Goal: Information Seeking & Learning: Learn about a topic

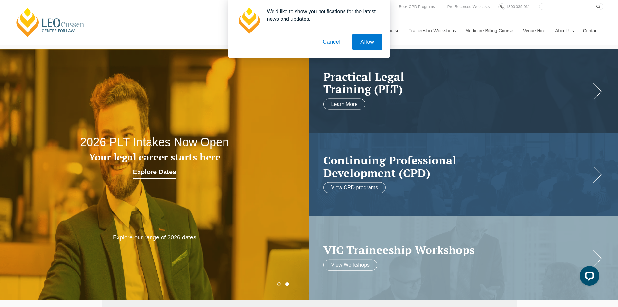
click at [333, 43] on button "Cancel" at bounding box center [332, 42] width 34 height 16
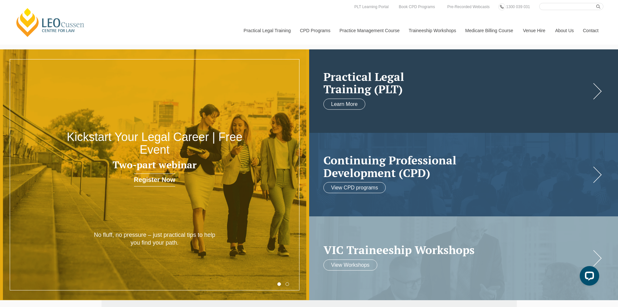
click at [508, 83] on h2 "Practical Legal Training (PLT)" at bounding box center [458, 82] width 268 height 25
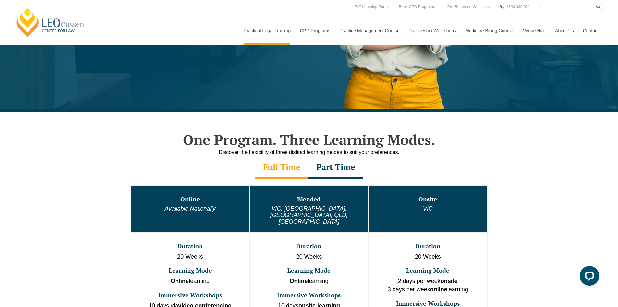
scroll to position [162, 0]
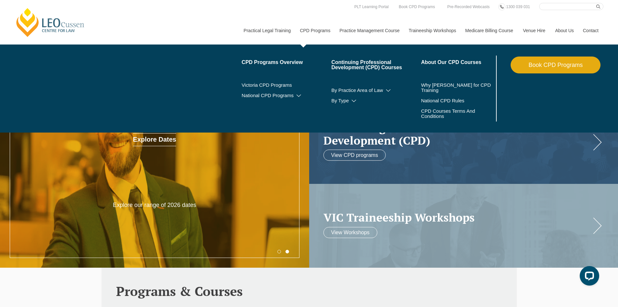
click at [317, 28] on link "CPD Programs" at bounding box center [315, 31] width 40 height 28
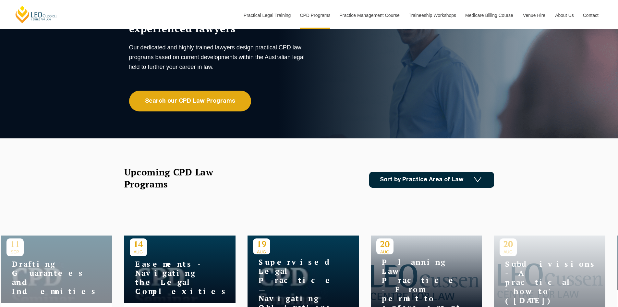
scroll to position [65, 0]
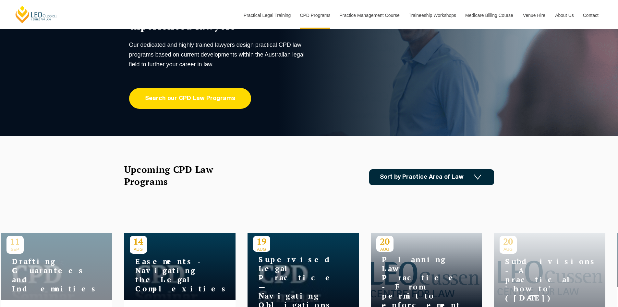
click at [235, 105] on link "Search our CPD Law Programs" at bounding box center [190, 98] width 122 height 21
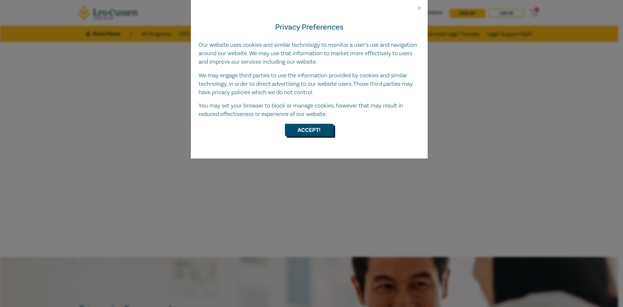
click at [314, 136] on button "Accept!" at bounding box center [309, 130] width 49 height 12
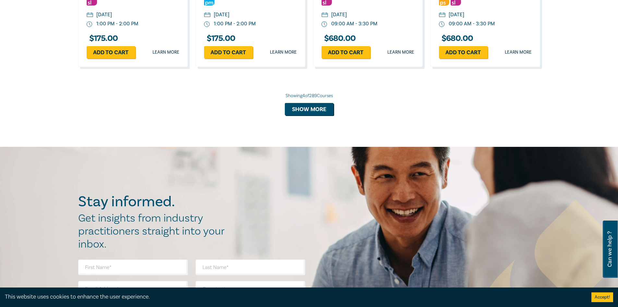
scroll to position [681, 0]
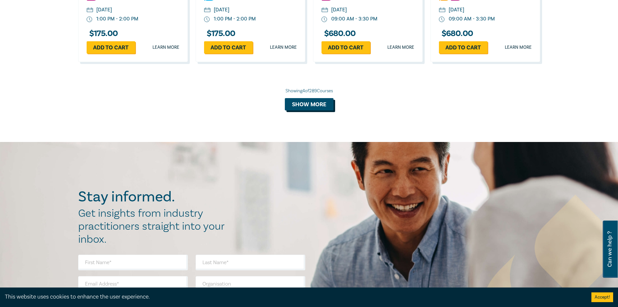
click at [319, 105] on button "Show more" at bounding box center [309, 104] width 49 height 12
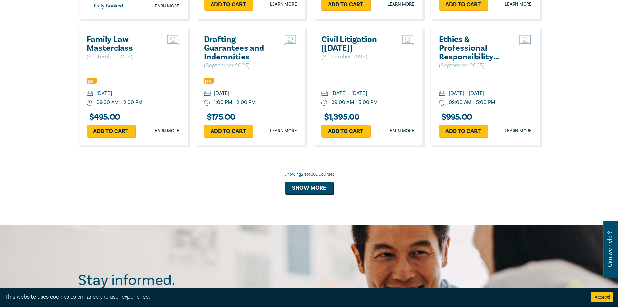
scroll to position [1266, 0]
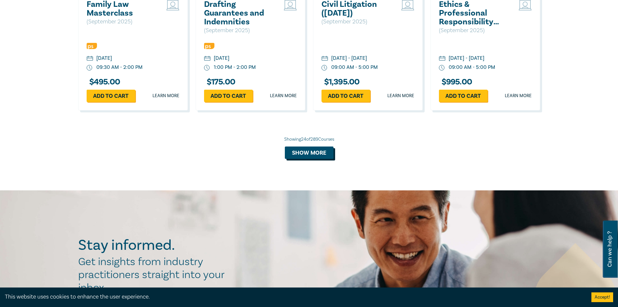
click at [312, 154] on button "Show more" at bounding box center [309, 152] width 49 height 12
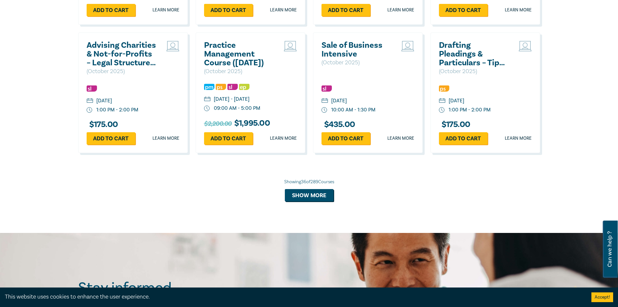
scroll to position [1622, 0]
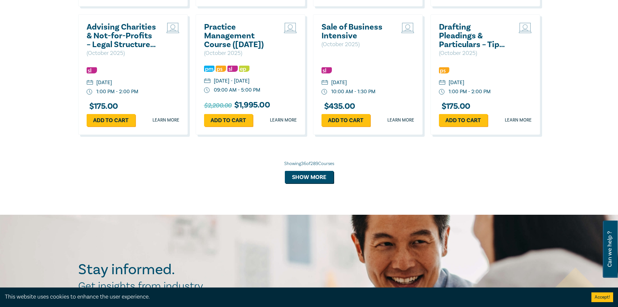
click at [303, 178] on div "Showing 36 of 289 Courses Show more" at bounding box center [309, 171] width 462 height 23
click at [304, 183] on button "Show more" at bounding box center [309, 177] width 49 height 12
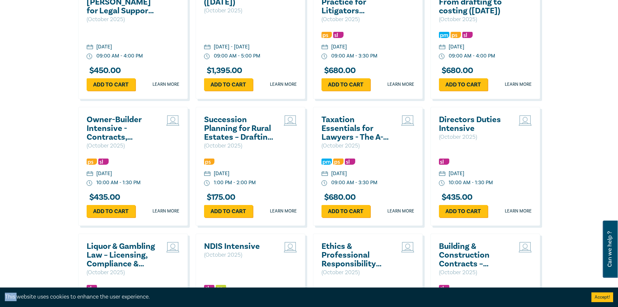
scroll to position [1785, 0]
click at [135, 141] on h2 "Owner-Builder Intensive - Contracts, Claims, and Compliance" at bounding box center [122, 128] width 70 height 26
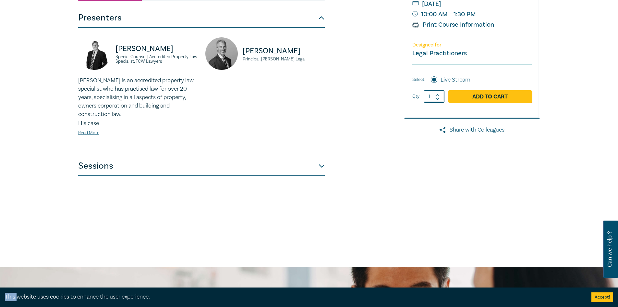
scroll to position [162, 0]
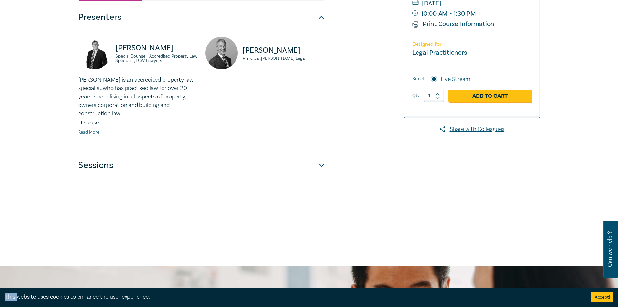
click at [320, 156] on button "Sessions" at bounding box center [201, 164] width 247 height 19
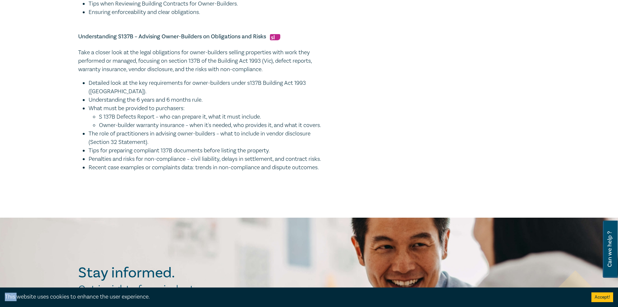
scroll to position [552, 0]
